Goal: Information Seeking & Learning: Learn about a topic

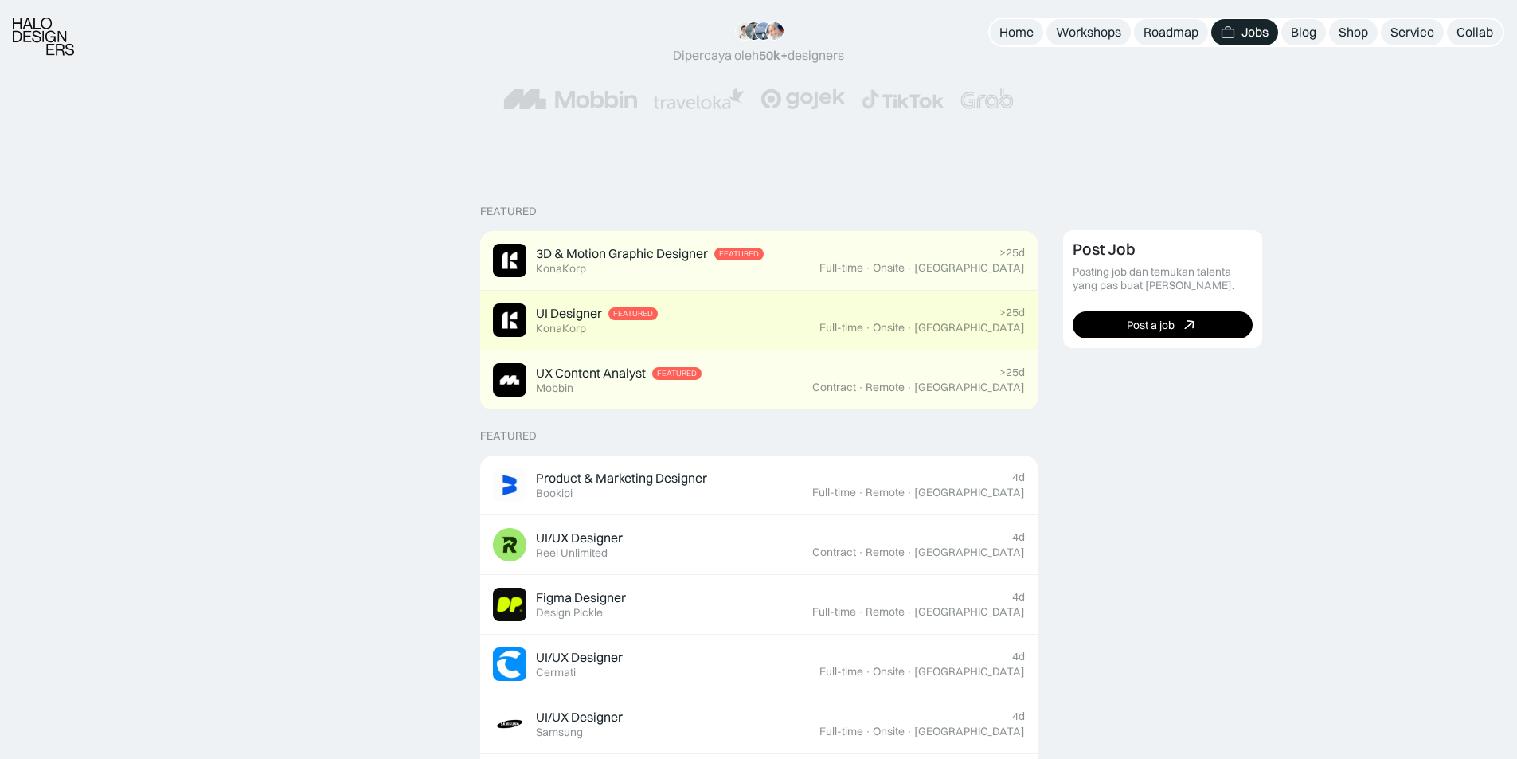
scroll to position [319, 0]
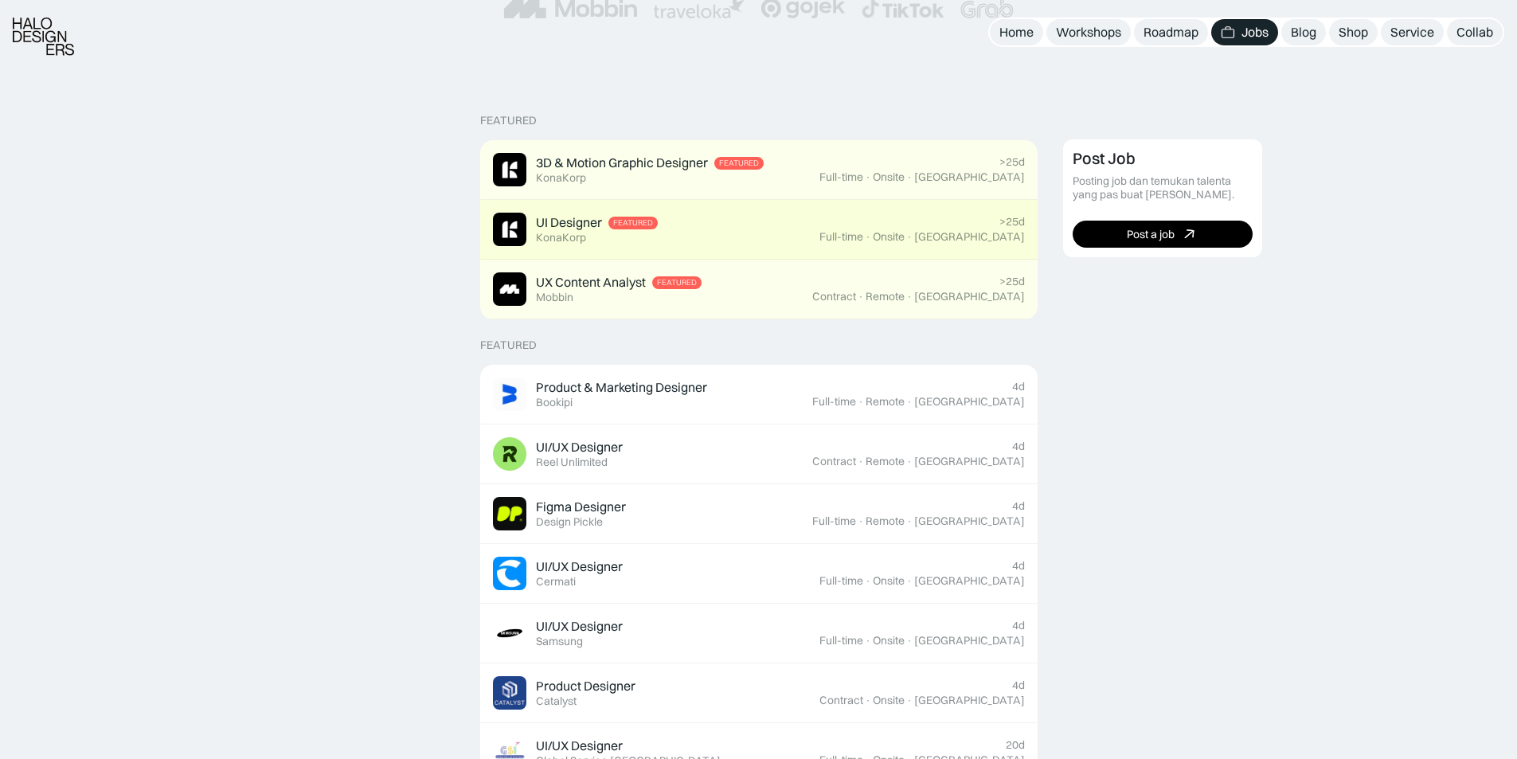
click at [796, 241] on div "UI Designer Featured KonaKorp" at bounding box center [656, 229] width 326 height 33
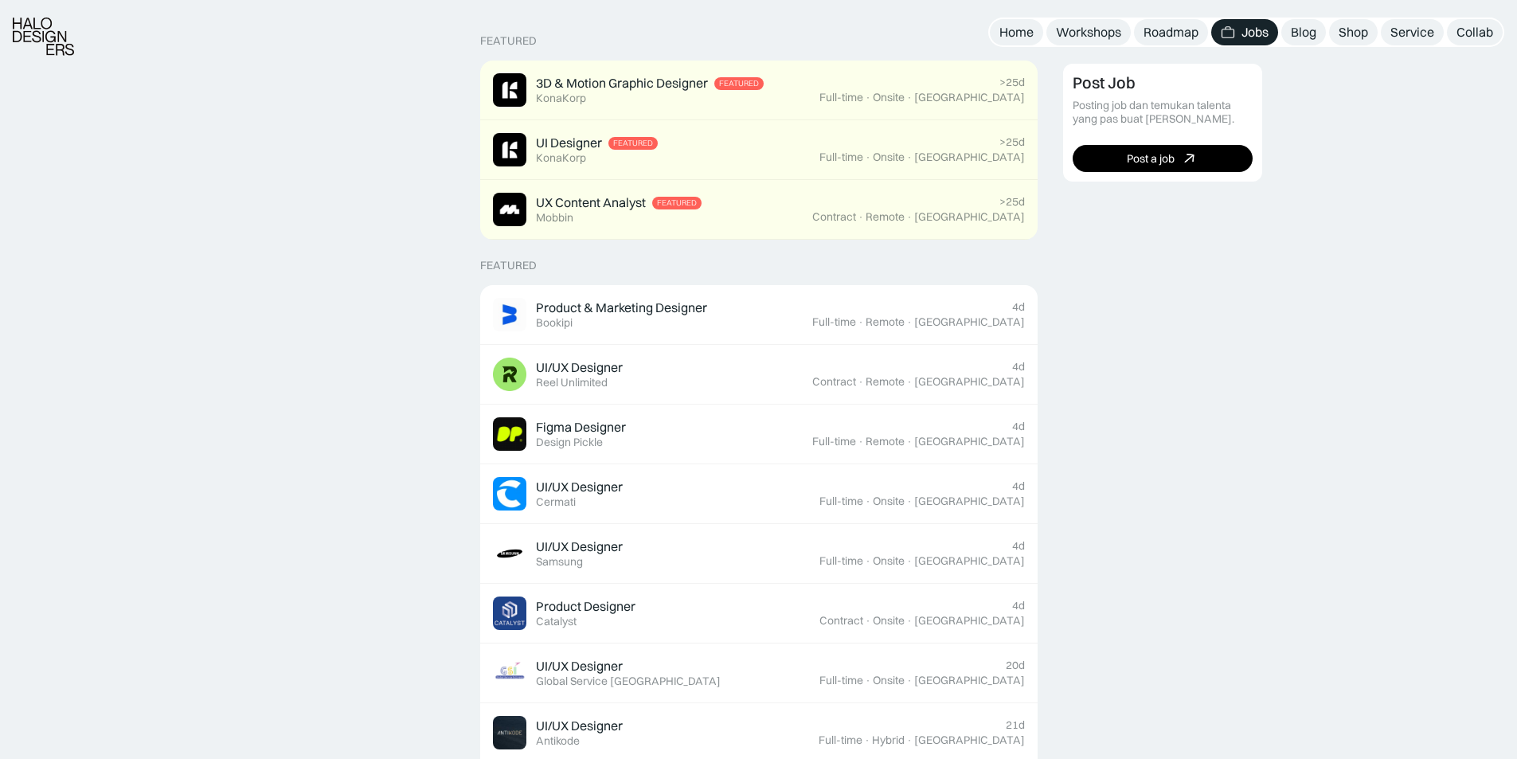
scroll to position [717, 0]
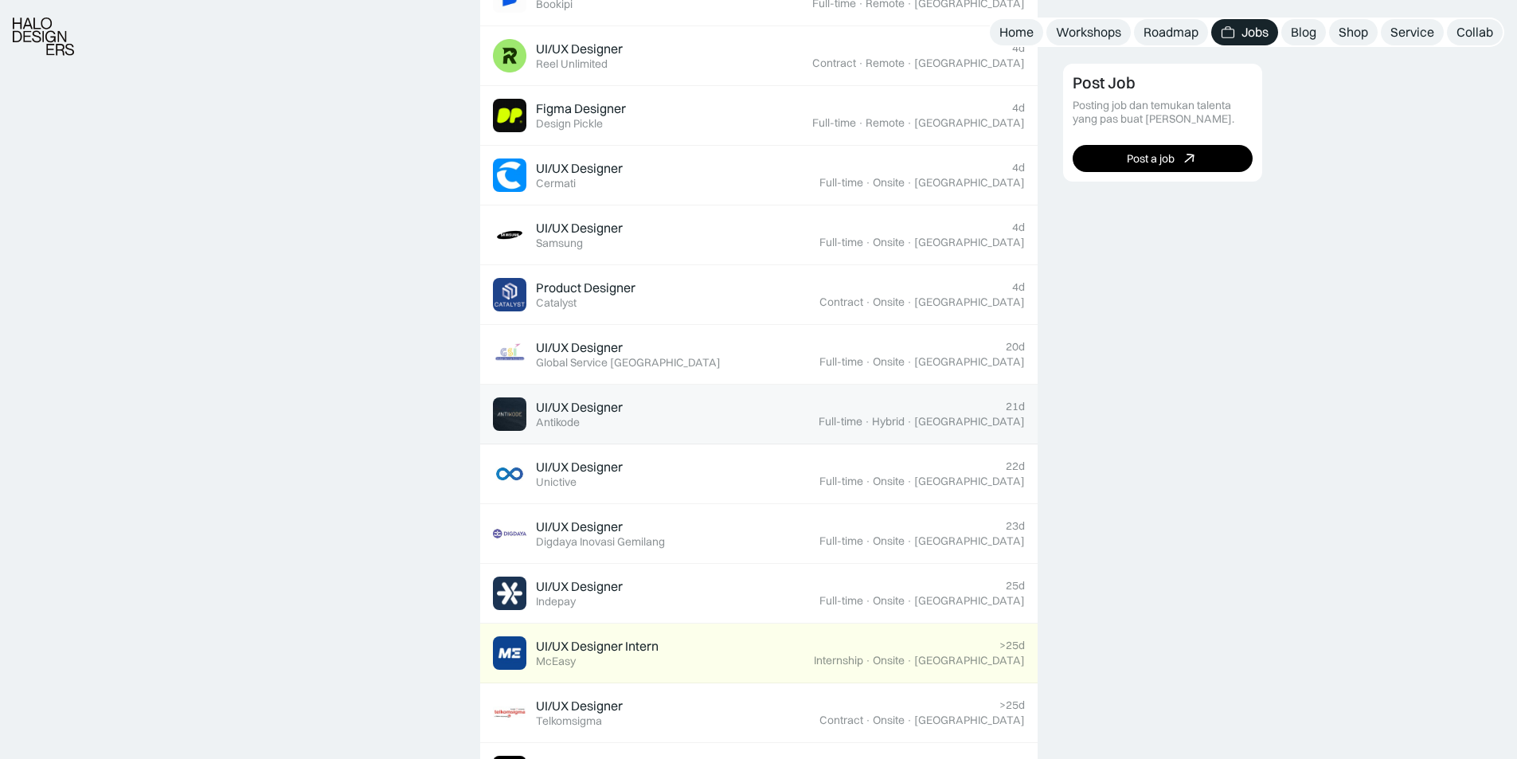
click at [695, 406] on div "UI/UX Designer Featured Antikode" at bounding box center [656, 413] width 326 height 33
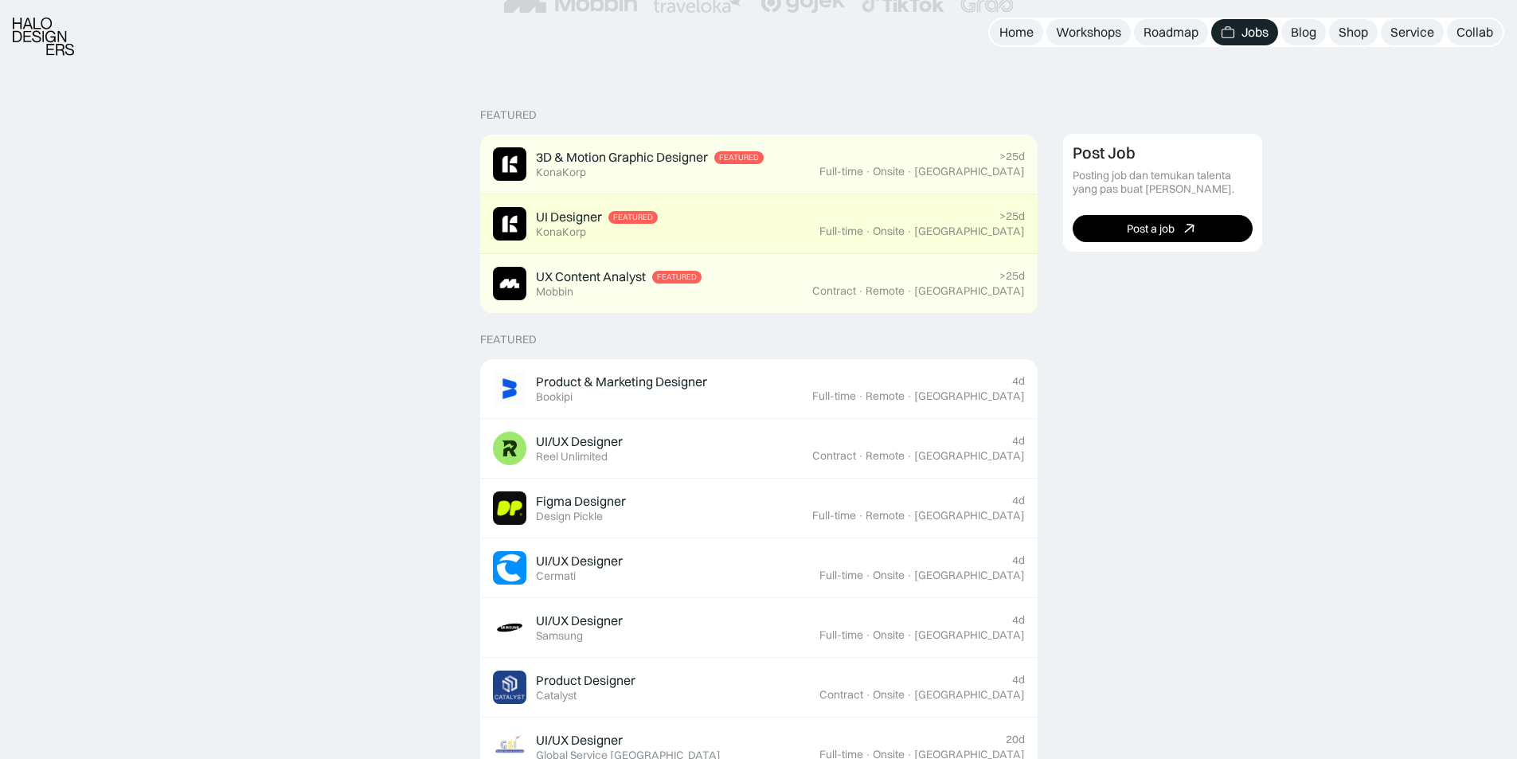
scroll to position [478, 0]
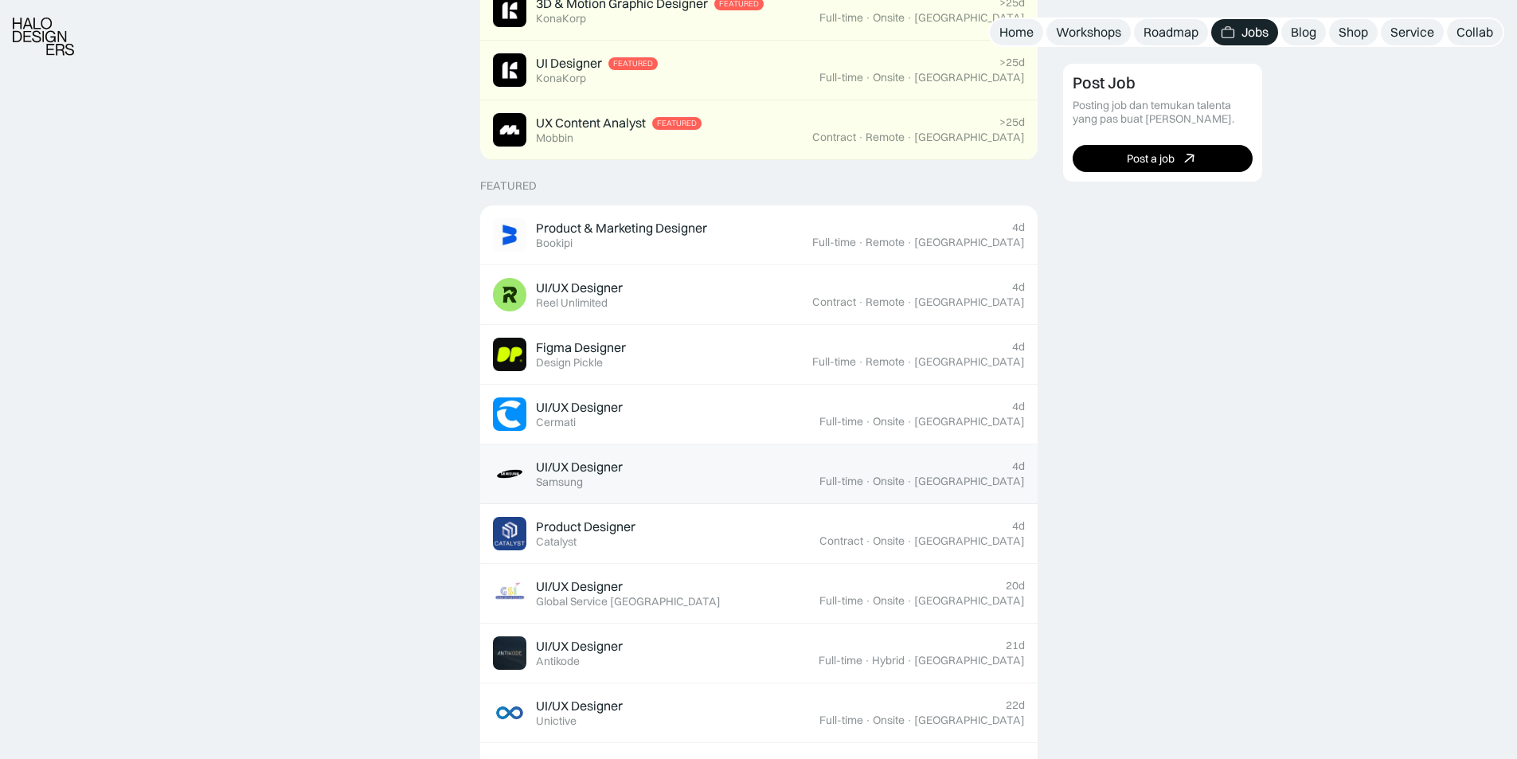
click at [737, 480] on div "UI/UX Designer Featured Samsung" at bounding box center [656, 473] width 326 height 33
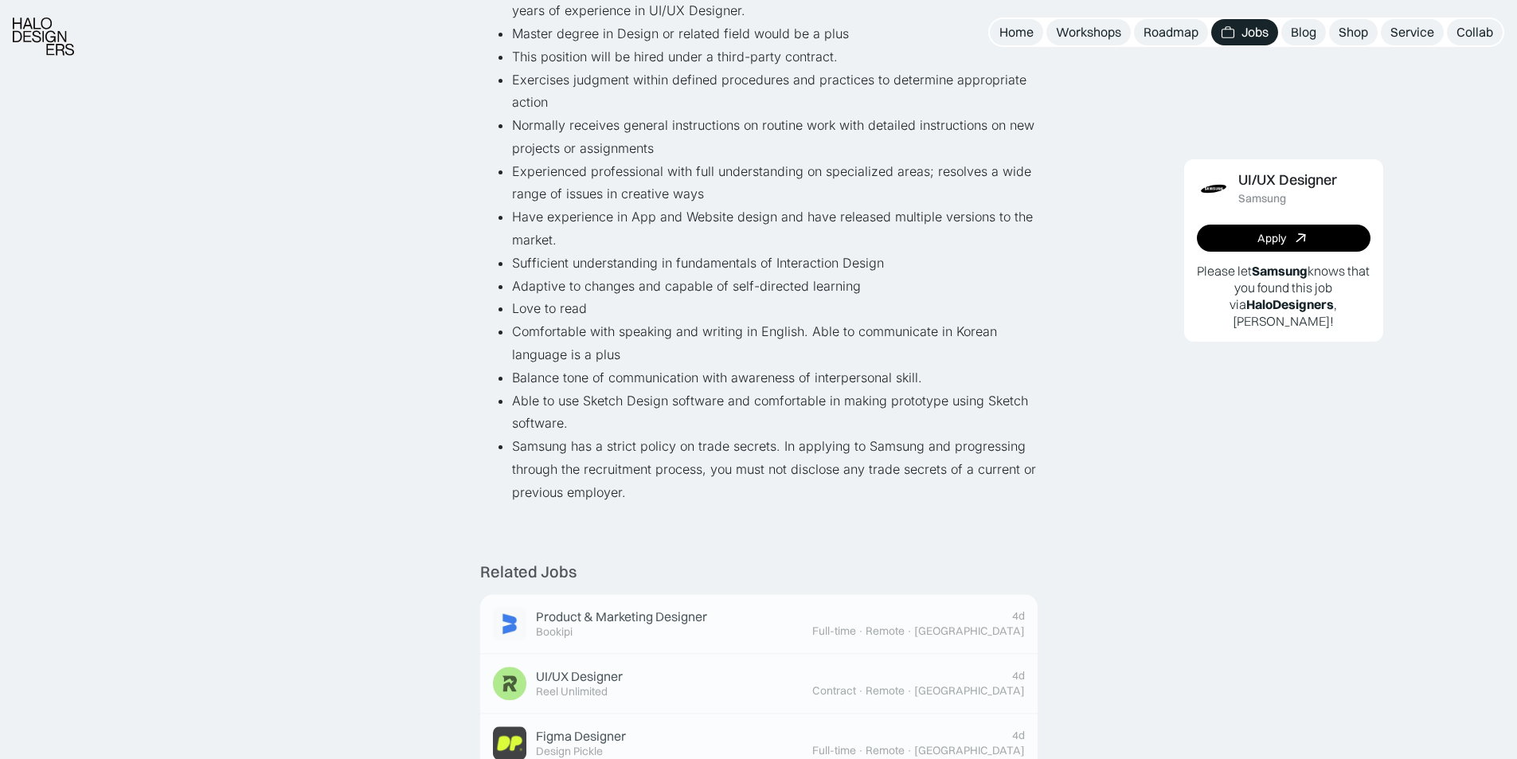
scroll to position [1035, 0]
